Goal: Information Seeking & Learning: Learn about a topic

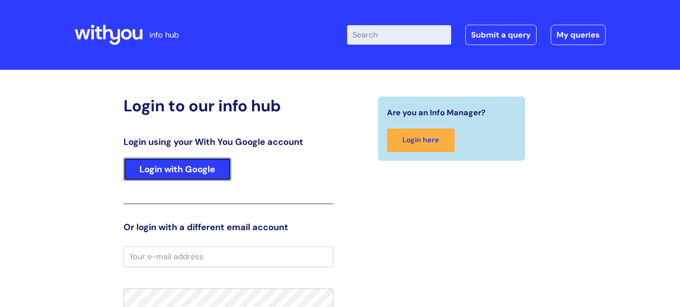
click at [181, 177] on link "Login with Google" at bounding box center [177, 169] width 108 height 23
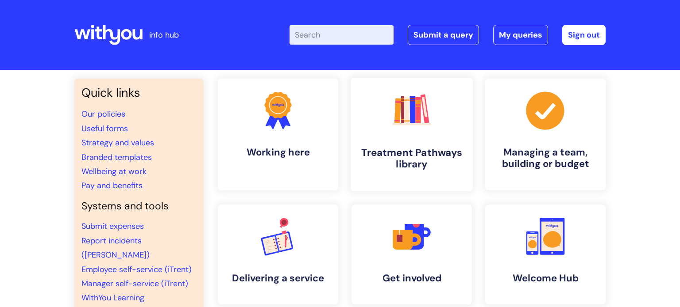
click at [418, 158] on h4 "Treatment Pathways library" at bounding box center [411, 159] width 108 height 24
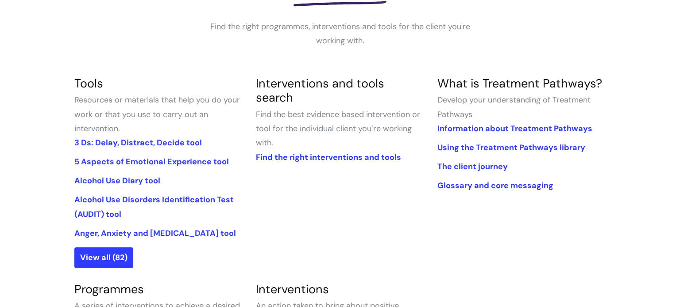
scroll to position [177, 0]
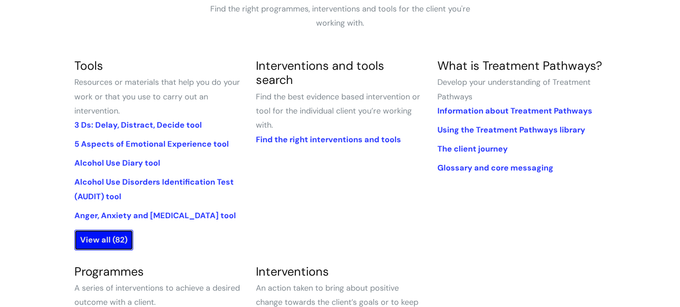
click at [114, 244] on link "View all (82)" at bounding box center [103, 240] width 59 height 20
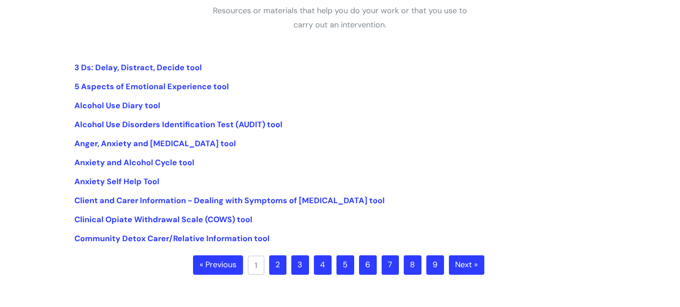
scroll to position [177, 0]
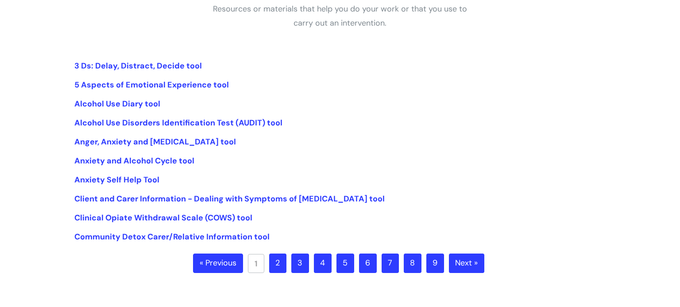
click at [279, 262] on link "2" at bounding box center [277, 263] width 17 height 19
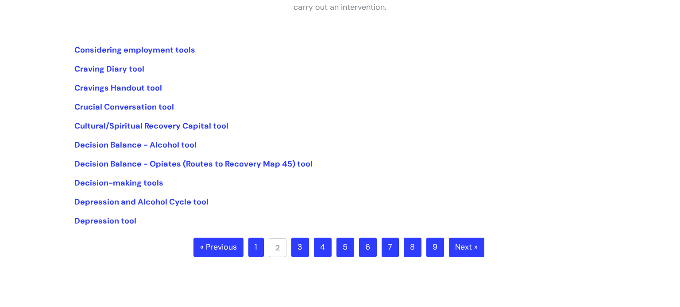
scroll to position [195, 0]
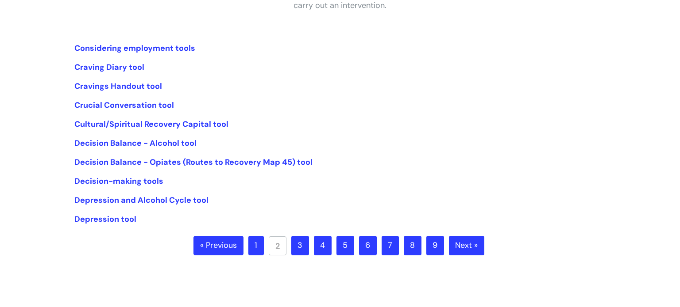
click at [301, 242] on link "3" at bounding box center [300, 245] width 18 height 19
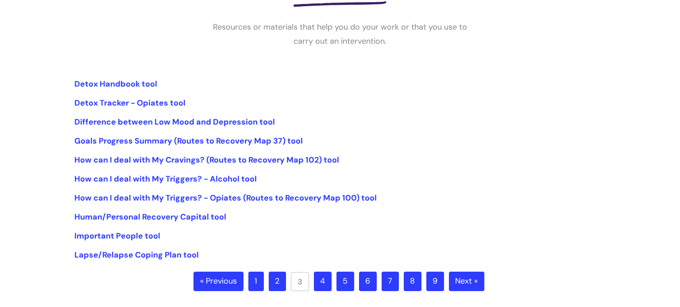
scroll to position [159, 0]
click at [134, 180] on link "How can I deal with My Triggers? - Alcohol tool" at bounding box center [165, 178] width 182 height 11
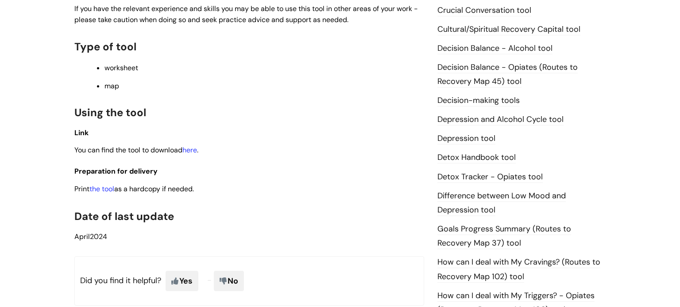
scroll to position [442, 0]
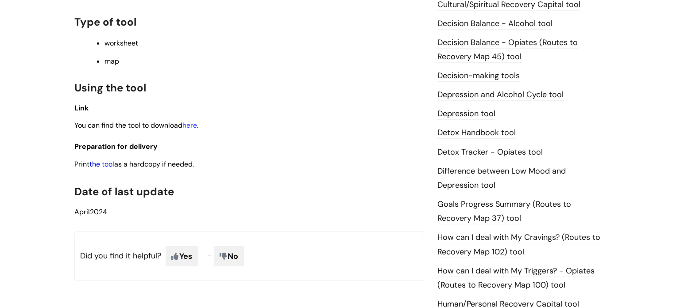
click at [97, 168] on link "the tool" at bounding box center [101, 164] width 25 height 9
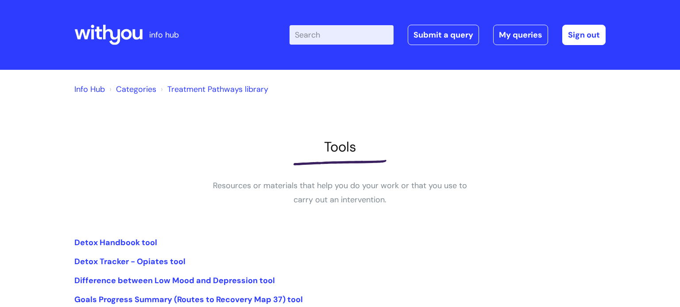
scroll to position [159, 0]
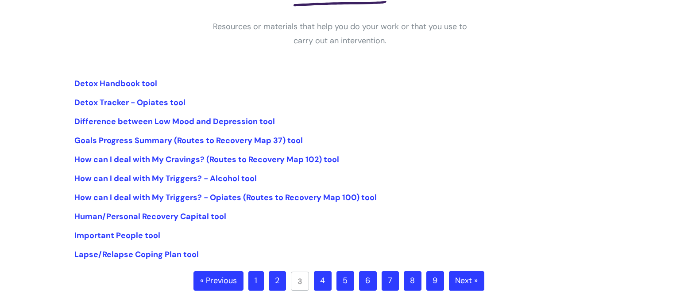
click at [322, 284] on link "4" at bounding box center [323, 281] width 18 height 19
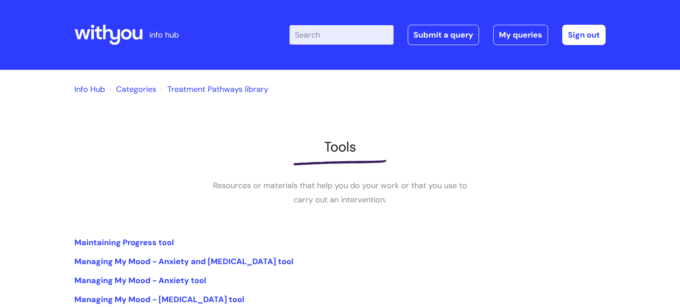
click at [523, 203] on div "Tools Resources or materials that help you do your work or that you use to carr…" at bounding box center [339, 173] width 531 height 68
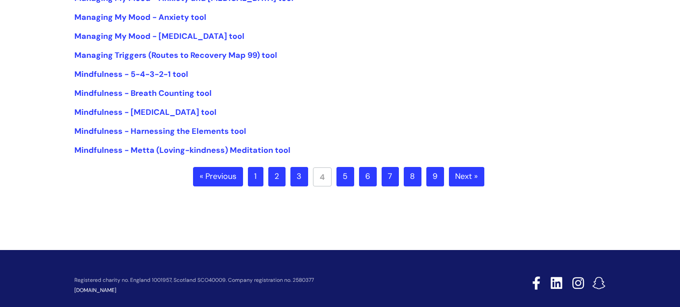
scroll to position [265, 0]
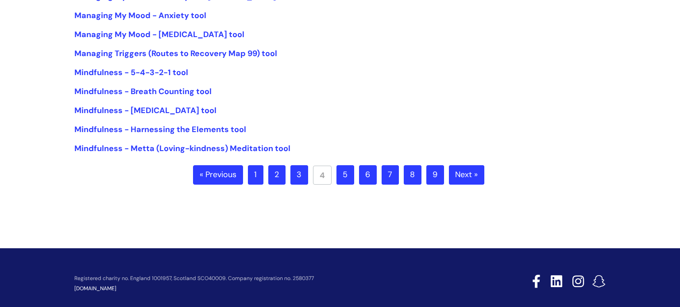
click at [369, 177] on link "6" at bounding box center [368, 174] width 18 height 19
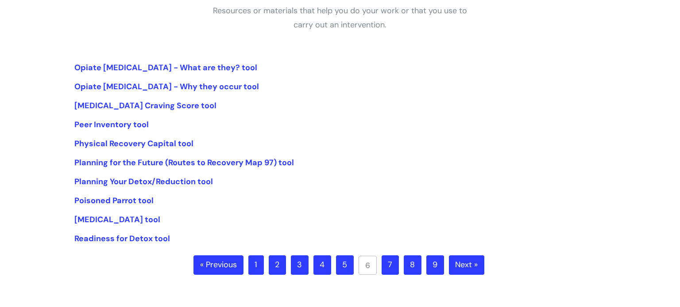
scroll to position [177, 0]
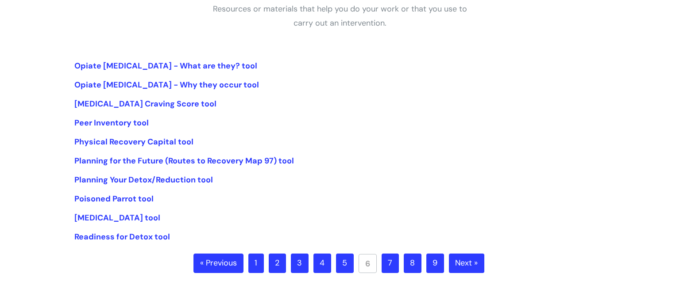
click at [384, 269] on link "7" at bounding box center [389, 263] width 17 height 19
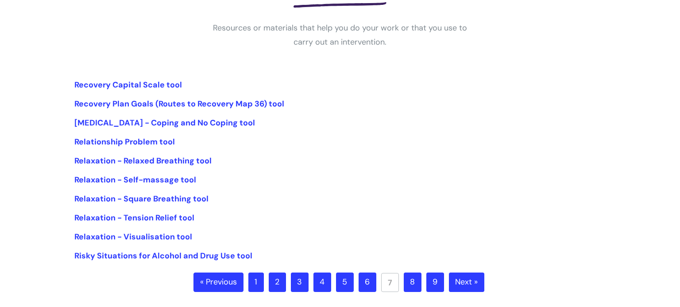
scroll to position [159, 0]
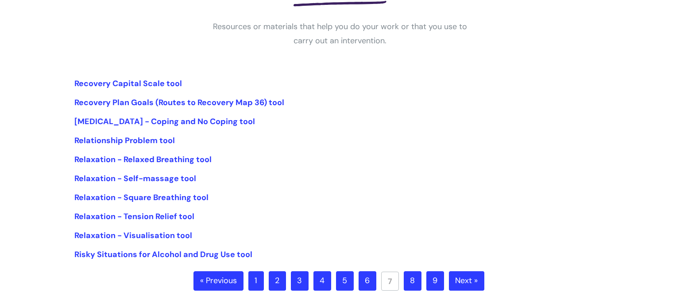
click at [415, 277] on link "8" at bounding box center [412, 281] width 18 height 19
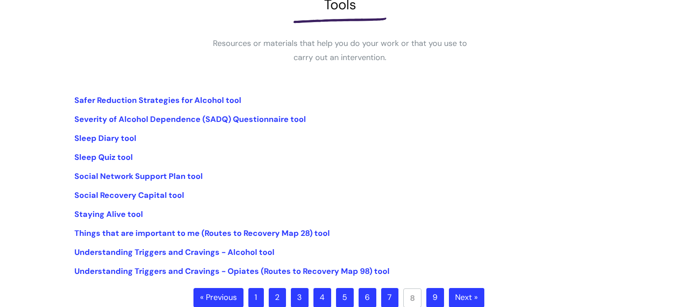
scroll to position [159, 0]
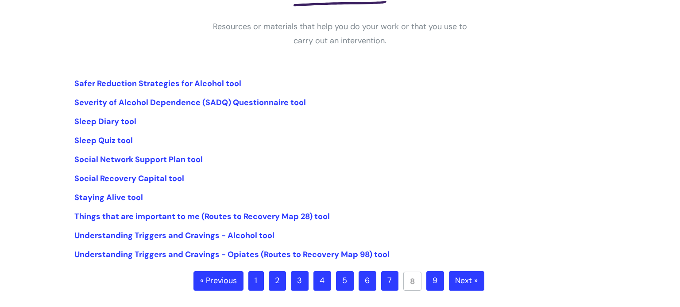
click at [433, 284] on link "9" at bounding box center [435, 281] width 18 height 19
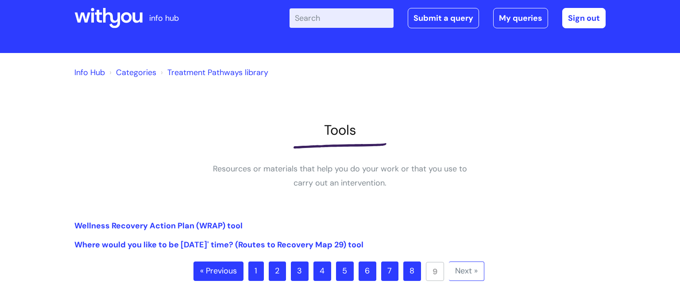
scroll to position [18, 0]
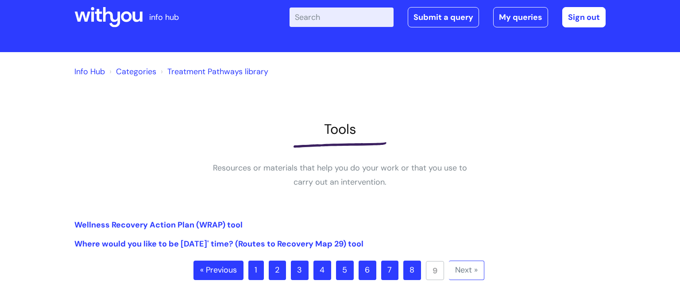
click at [415, 265] on link "8" at bounding box center [412, 270] width 18 height 19
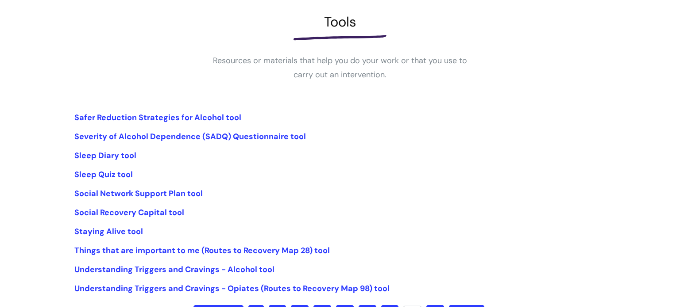
scroll to position [142, 0]
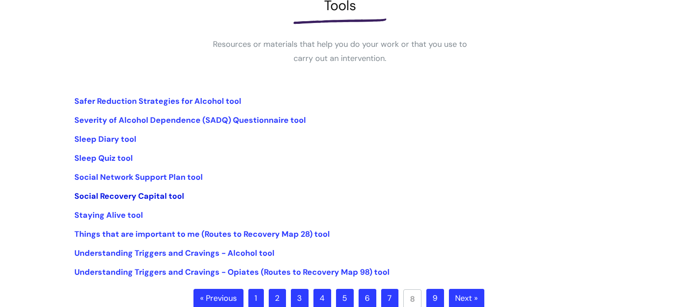
click at [181, 195] on link "Social Recovery Capital tool" at bounding box center [129, 196] width 110 height 11
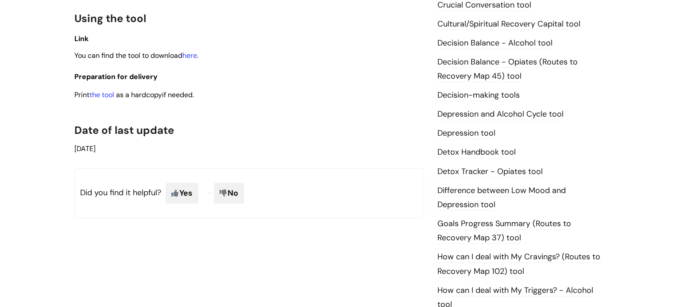
scroll to position [425, 0]
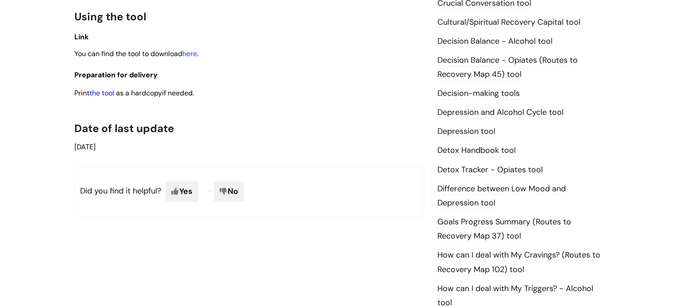
click at [114, 97] on link "the tool" at bounding box center [101, 92] width 25 height 9
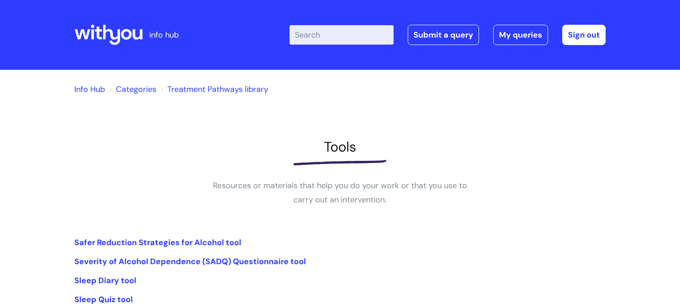
scroll to position [142, 0]
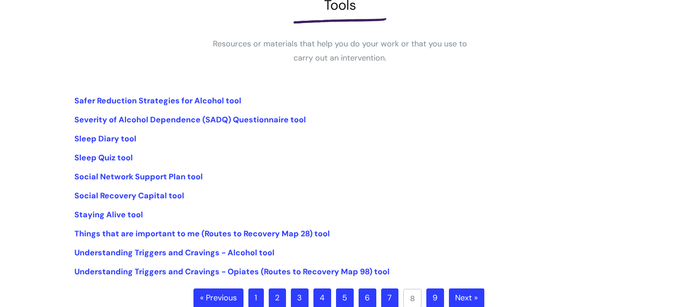
click at [390, 295] on link "7" at bounding box center [389, 298] width 17 height 19
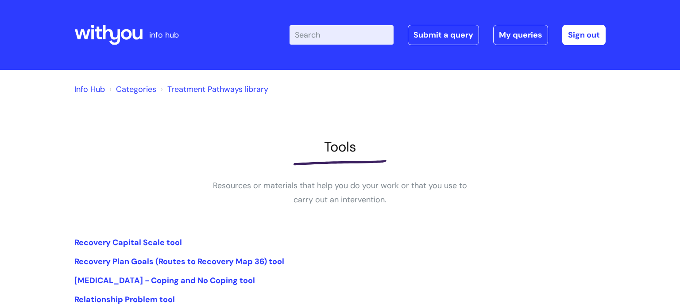
click at [499, 240] on li "Recovery Capital Scale tool" at bounding box center [339, 243] width 531 height 14
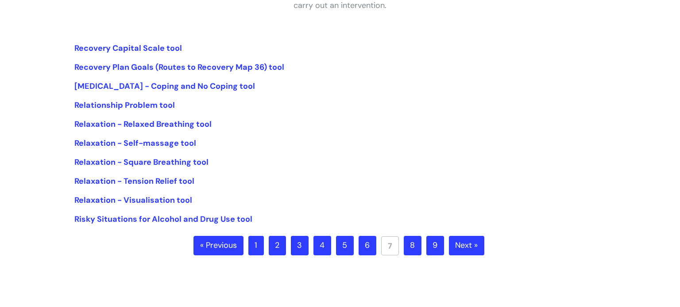
scroll to position [212, 0]
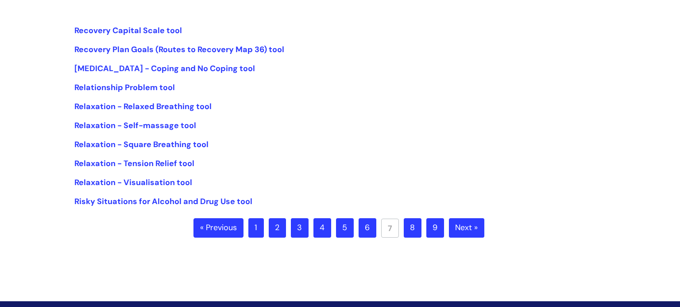
click at [415, 221] on link "8" at bounding box center [412, 228] width 18 height 19
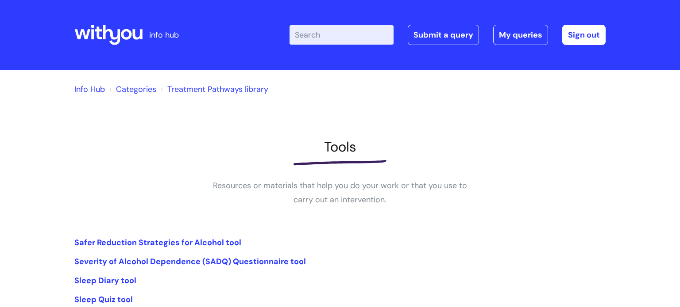
click at [409, 221] on div "Info Hub Categories Treatment Pathways library Tools Resources or materials tha…" at bounding box center [339, 265] width 531 height 372
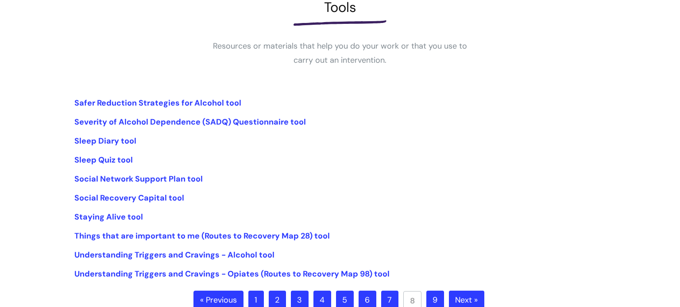
scroll to position [142, 0]
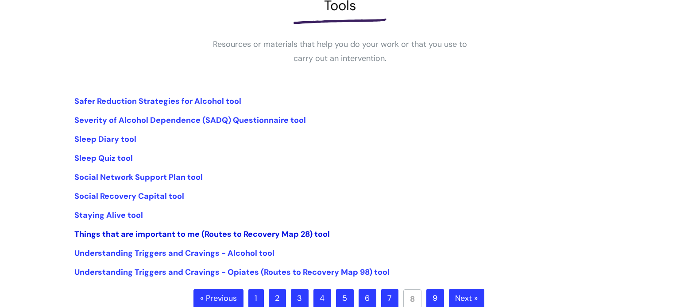
click at [179, 237] on link "Things that are important to me (Routes to Recovery Map 28) tool" at bounding box center [201, 234] width 255 height 11
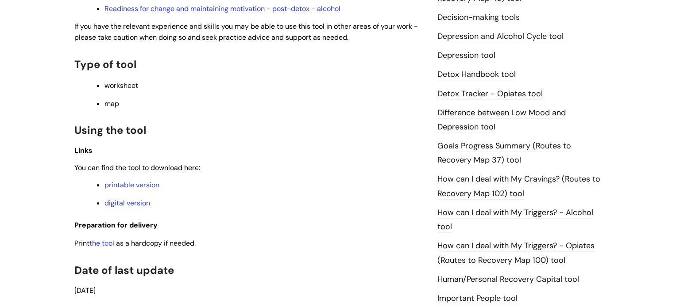
scroll to position [513, 0]
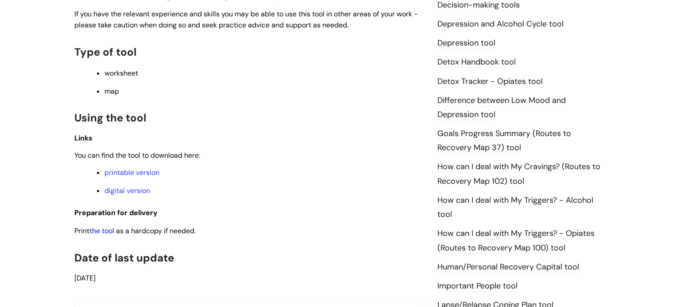
click at [114, 236] on link "the tool" at bounding box center [101, 231] width 25 height 9
